Goal: Understand process/instructions: Learn how to perform a task or action

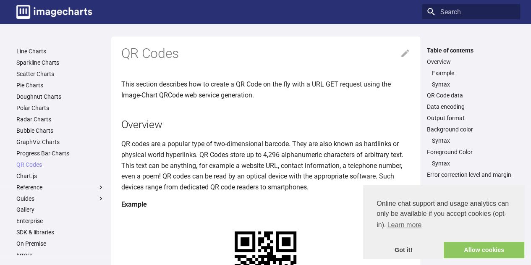
scroll to position [37, 0]
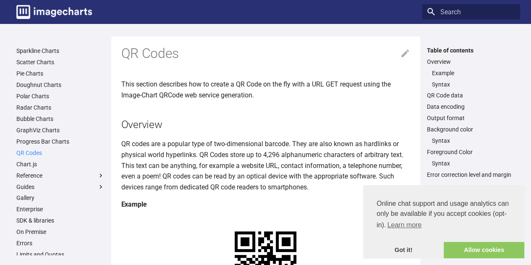
click at [36, 154] on link "QR Codes" at bounding box center [60, 153] width 88 height 8
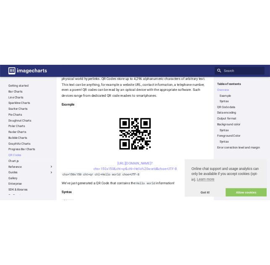
scroll to position [128, 0]
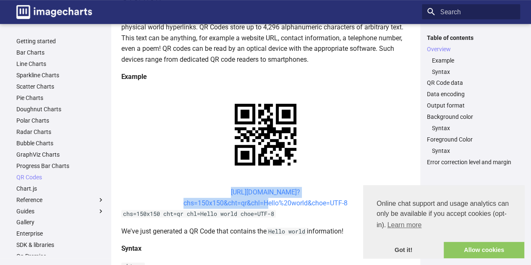
drag, startPoint x: 216, startPoint y: 110, endPoint x: 261, endPoint y: 120, distance: 45.9
click at [261, 187] on center "[URL][DOMAIN_NAME]? chs=150x150&cht=qr&chl=Hello%20world&choe=UTF-8" at bounding box center [265, 197] width 289 height 21
copy link "[URL][DOMAIN_NAME]? chs=150x150&cht=qr&chl="
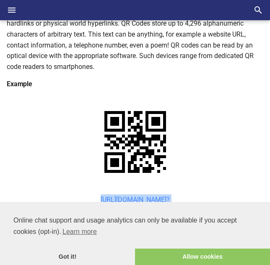
copy link "[URL][DOMAIN_NAME]? chs=150x150&cht=qr&chl="
